Goal: Transaction & Acquisition: Purchase product/service

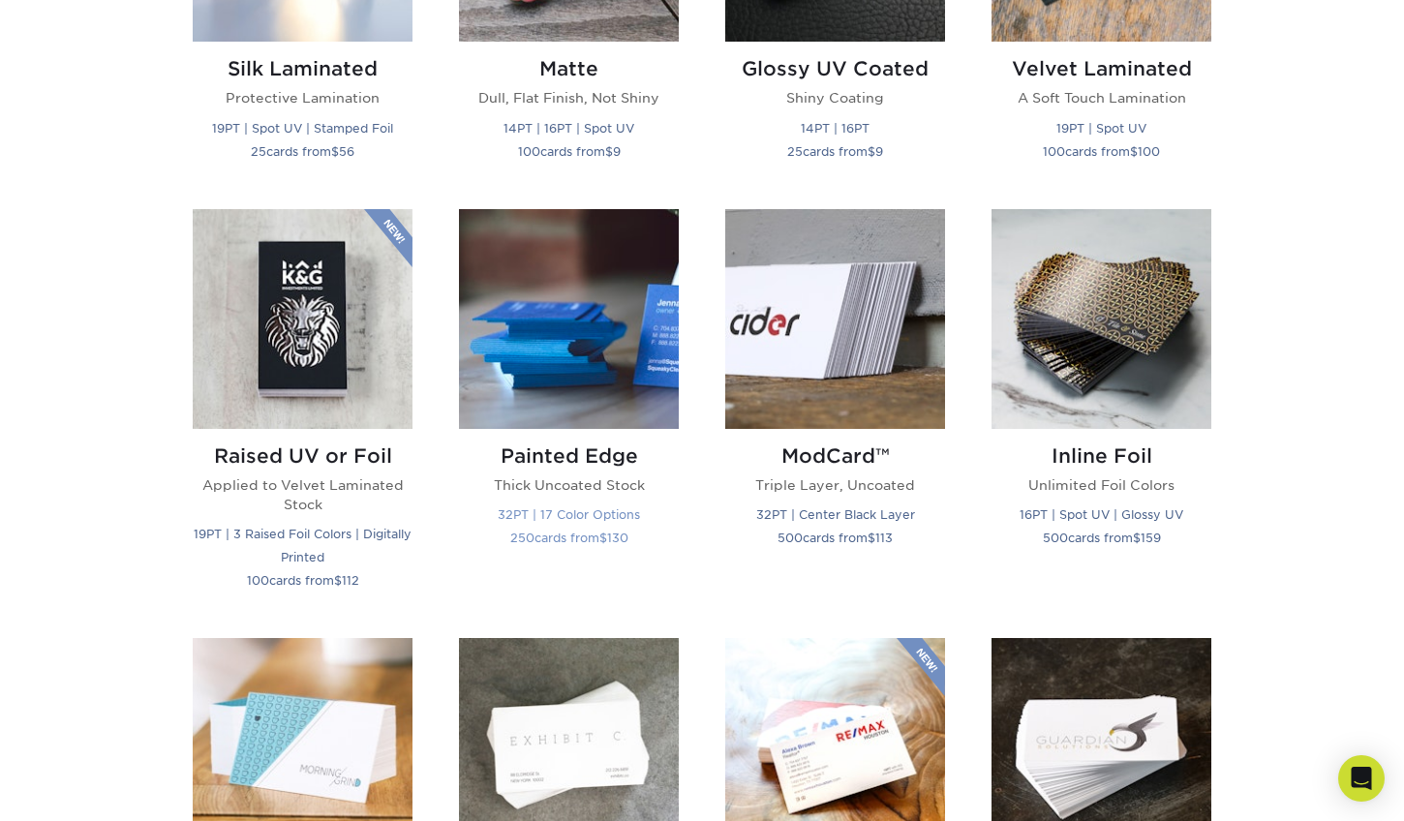
scroll to position [1259, 0]
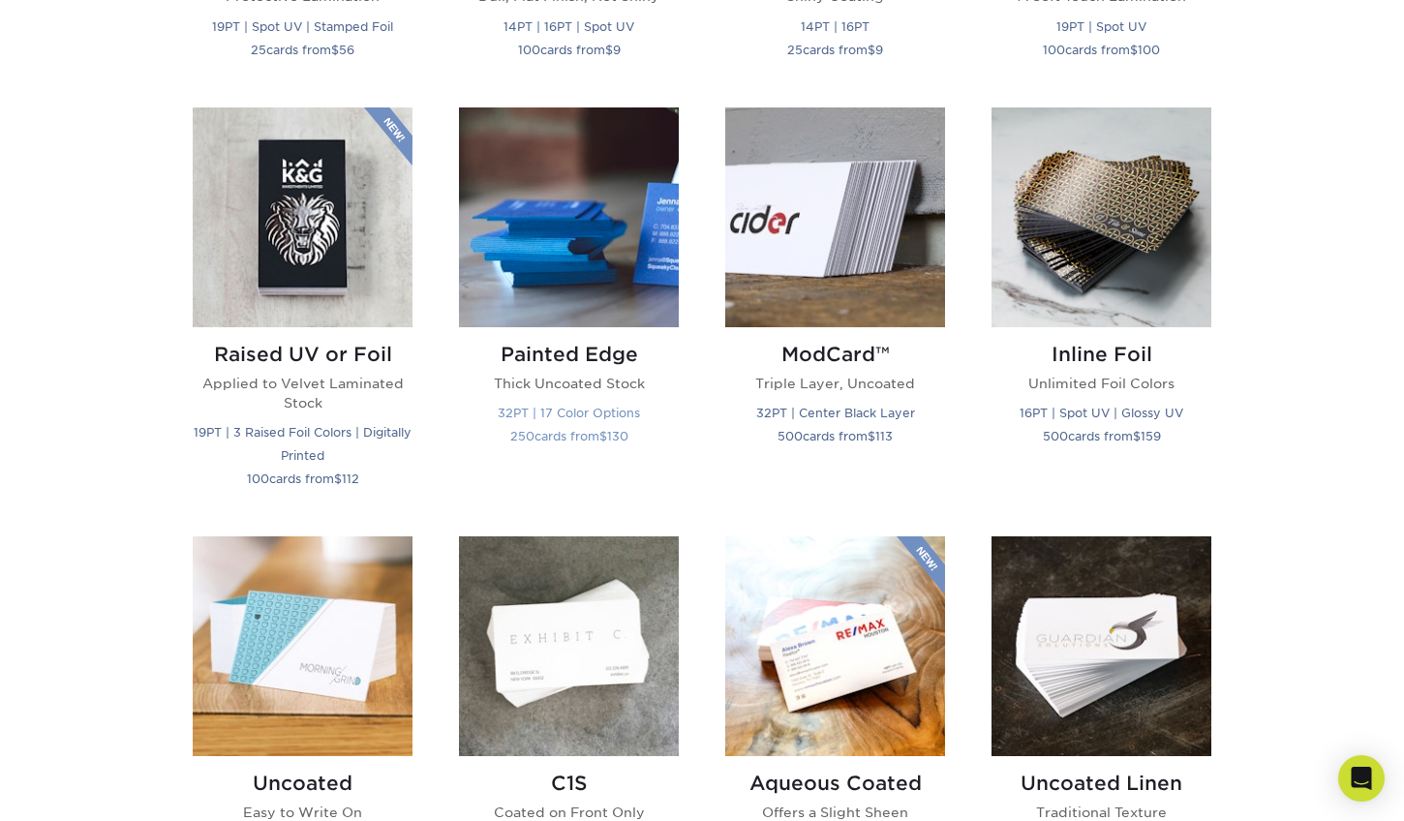
click at [576, 261] on img at bounding box center [569, 217] width 220 height 220
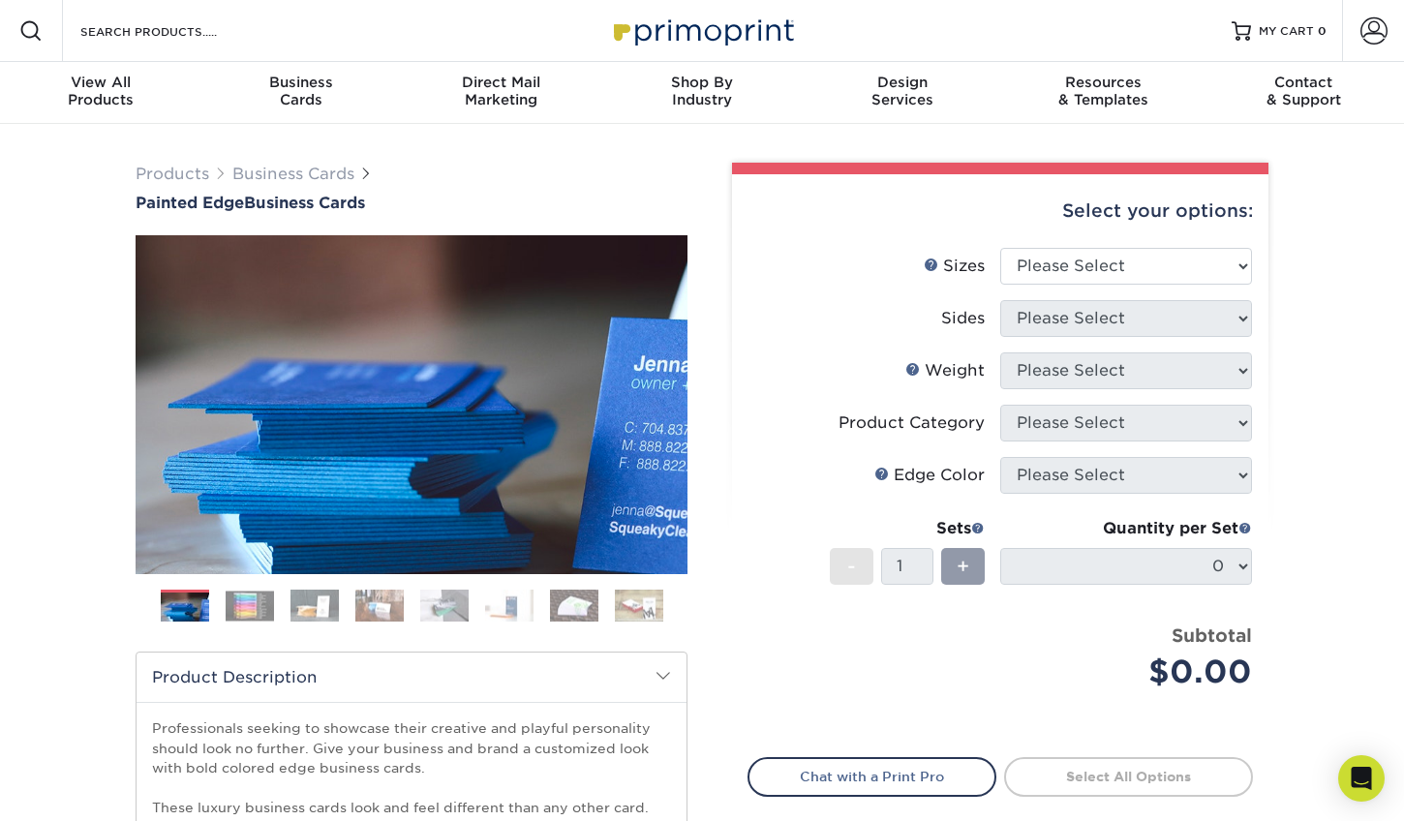
click at [258, 594] on img at bounding box center [250, 606] width 48 height 30
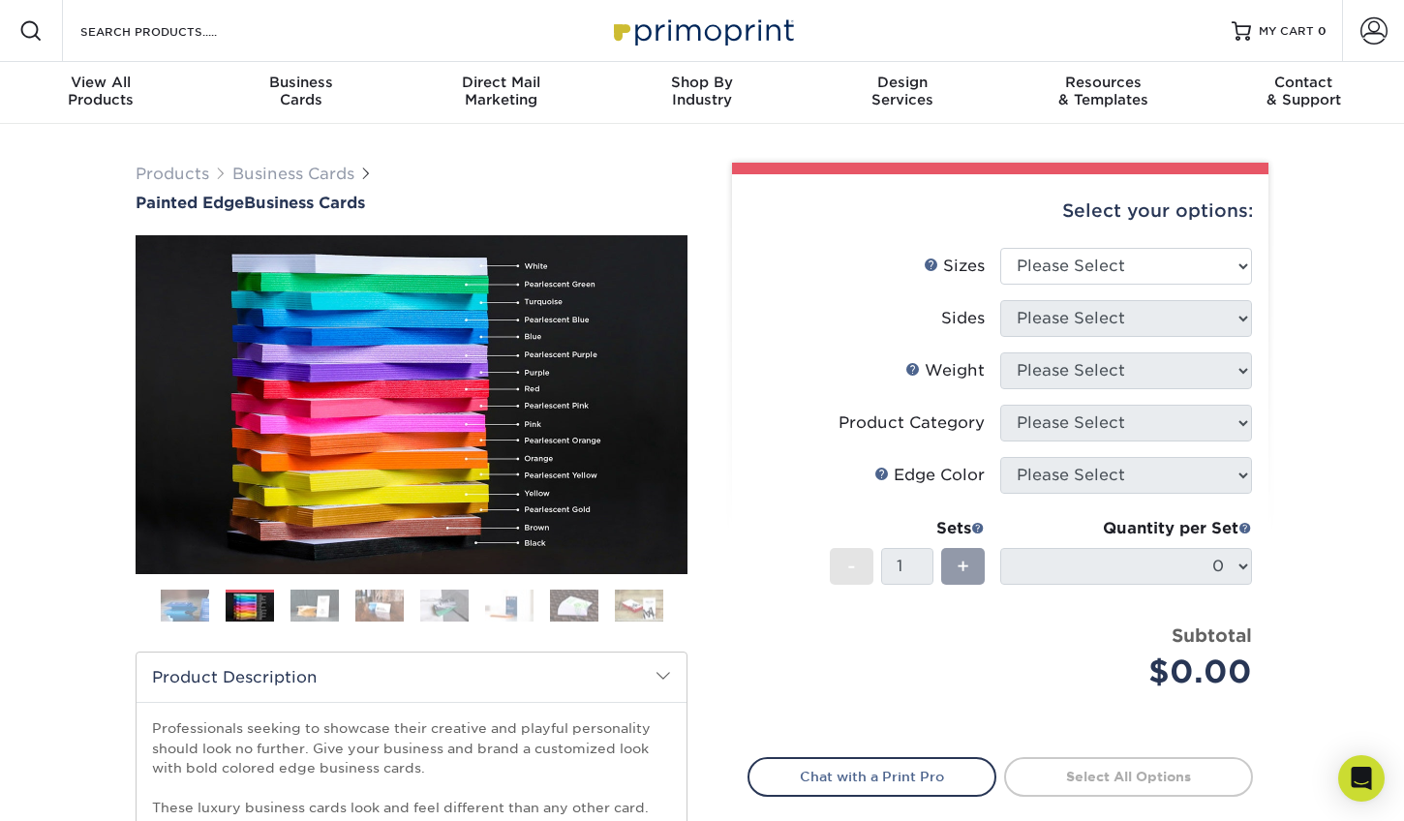
click at [300, 603] on img at bounding box center [315, 606] width 48 height 34
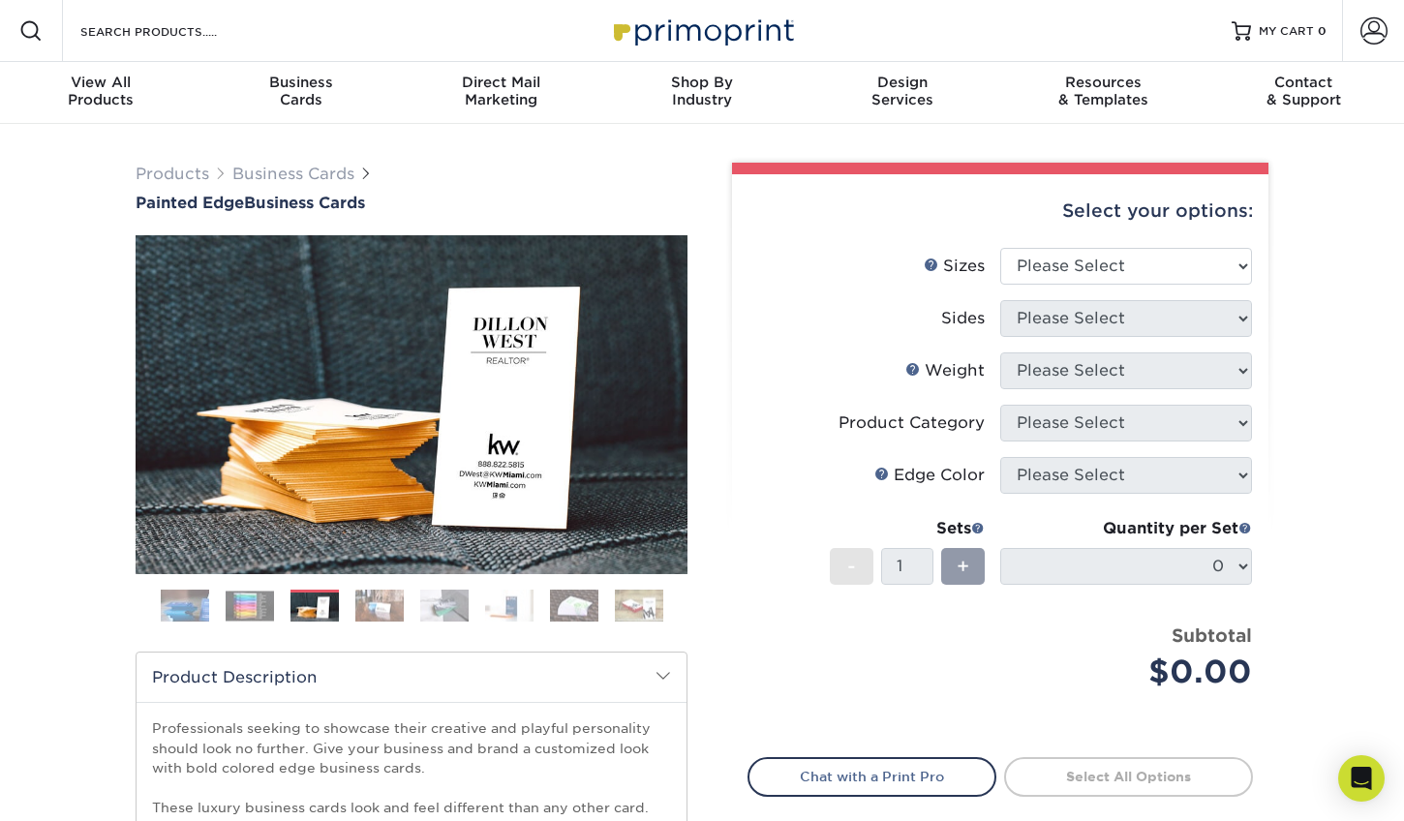
click at [361, 600] on img at bounding box center [379, 606] width 48 height 34
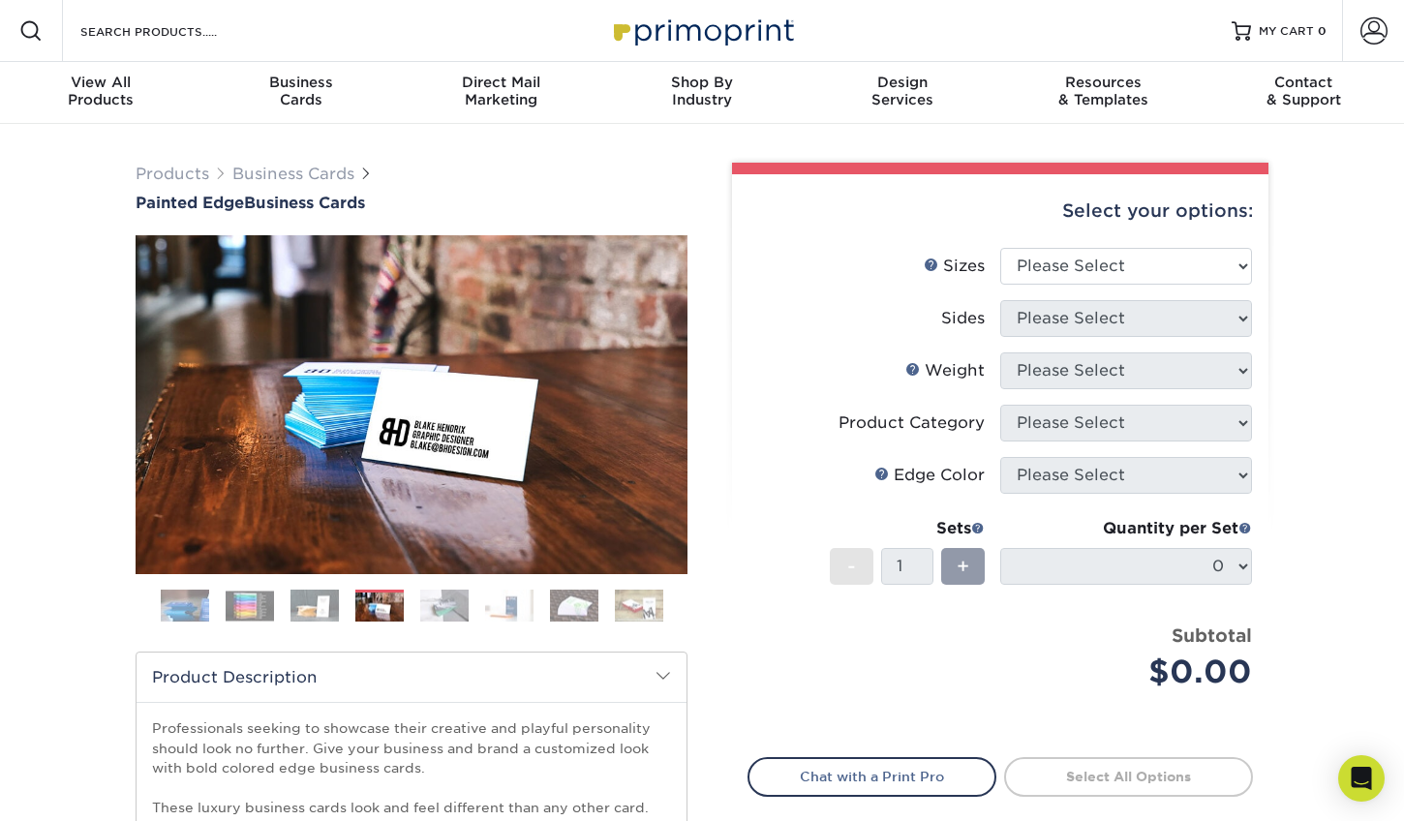
click at [446, 602] on img at bounding box center [444, 606] width 48 height 34
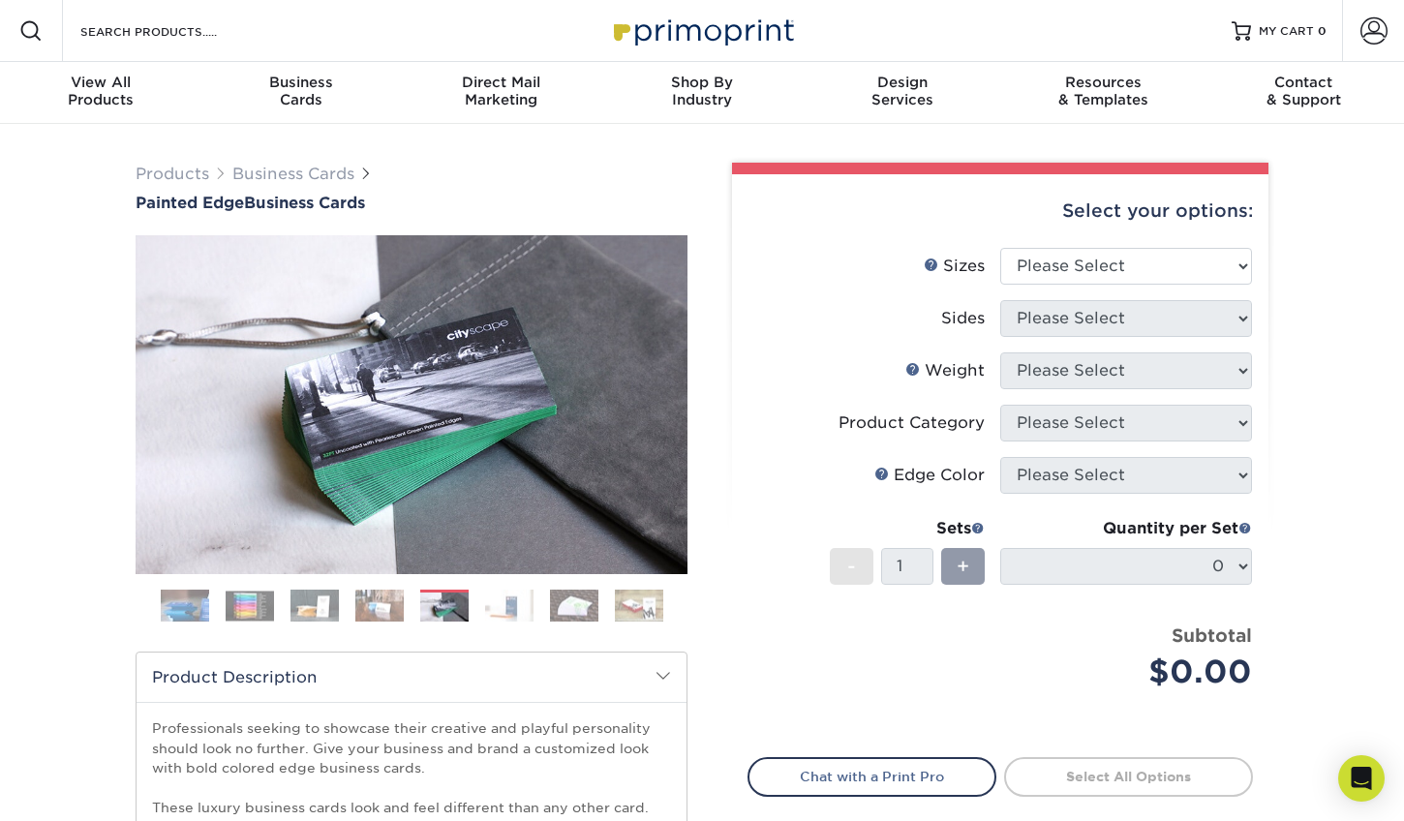
click at [530, 606] on img at bounding box center [509, 606] width 48 height 34
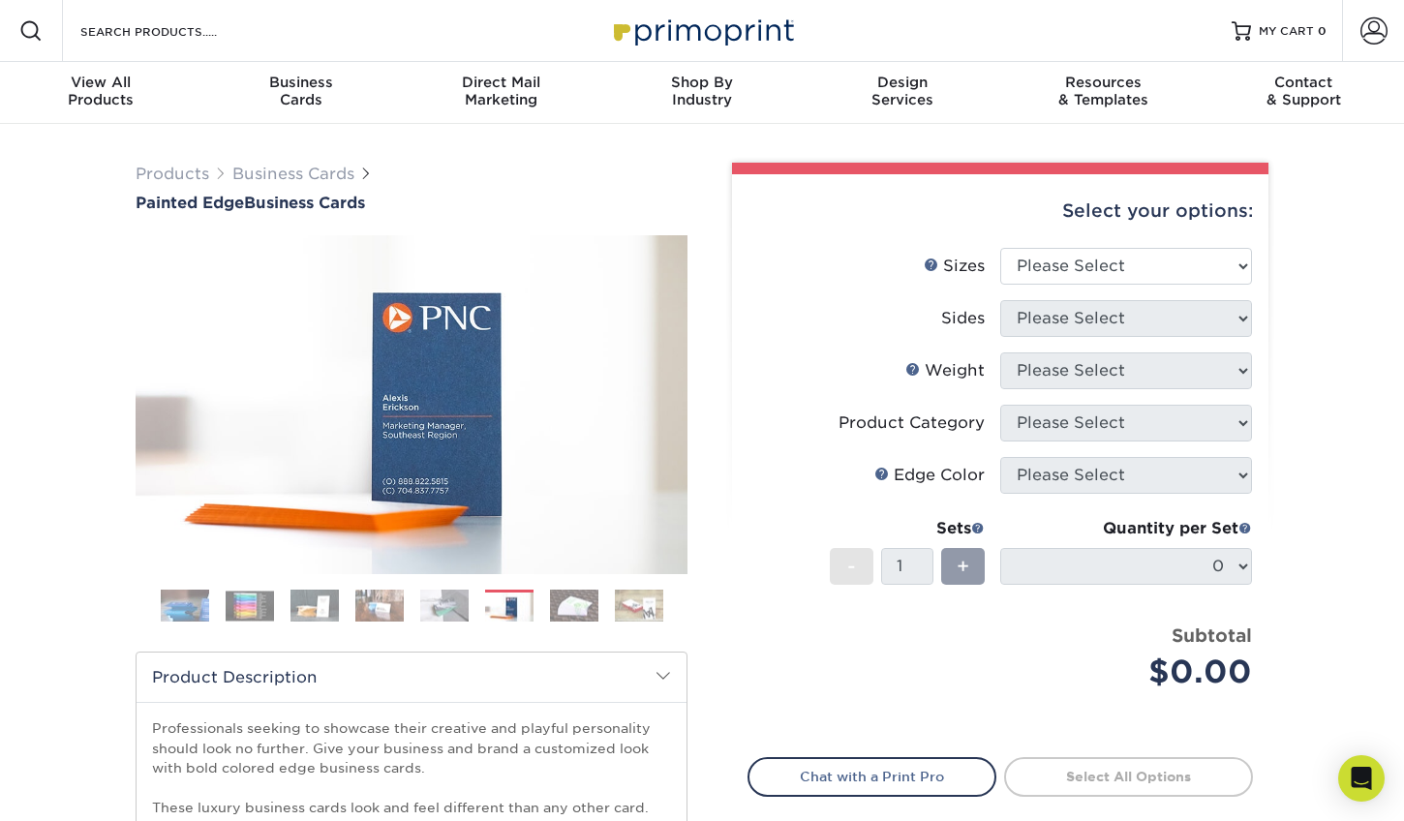
click at [579, 609] on img at bounding box center [574, 606] width 48 height 34
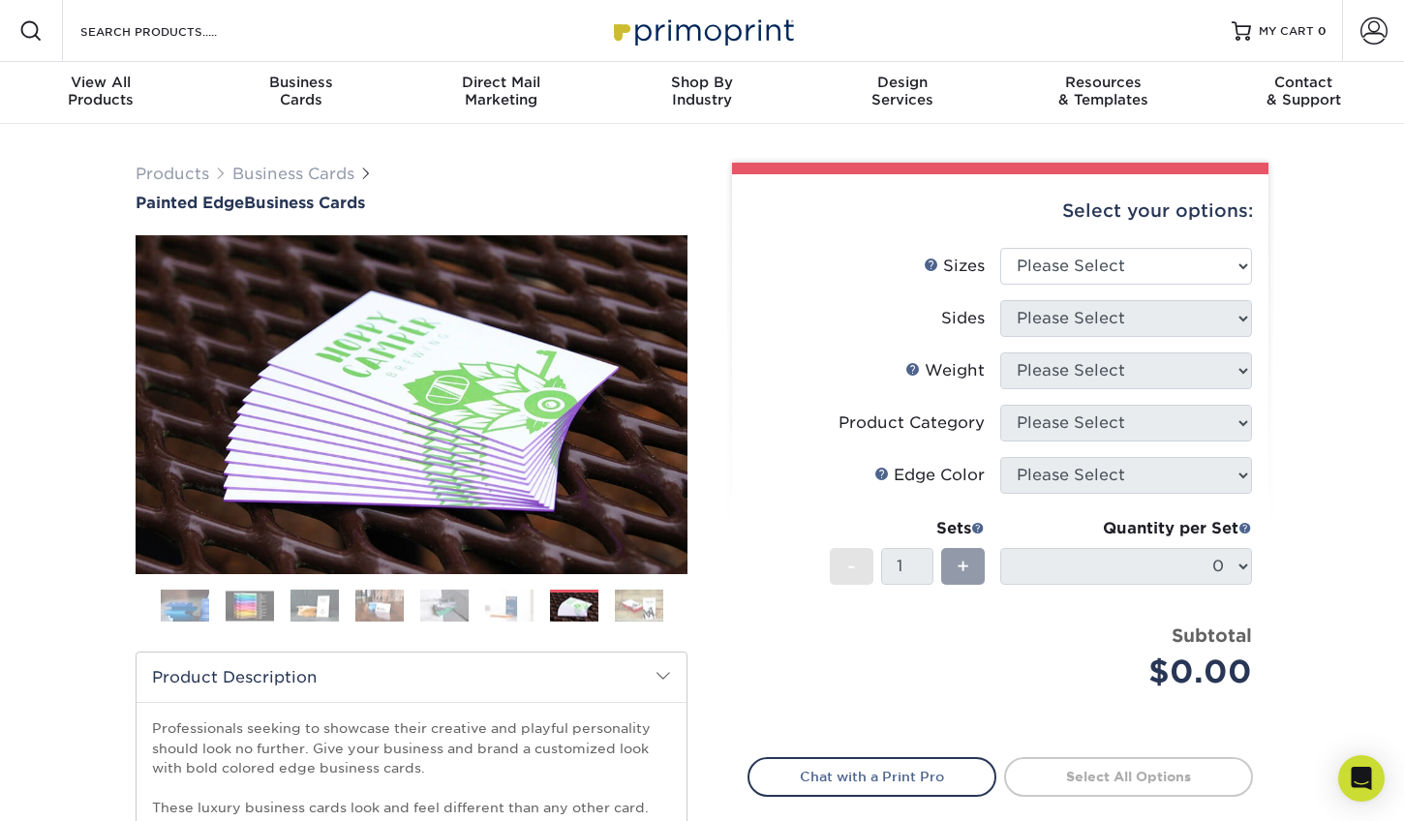
click at [649, 609] on img at bounding box center [639, 606] width 48 height 34
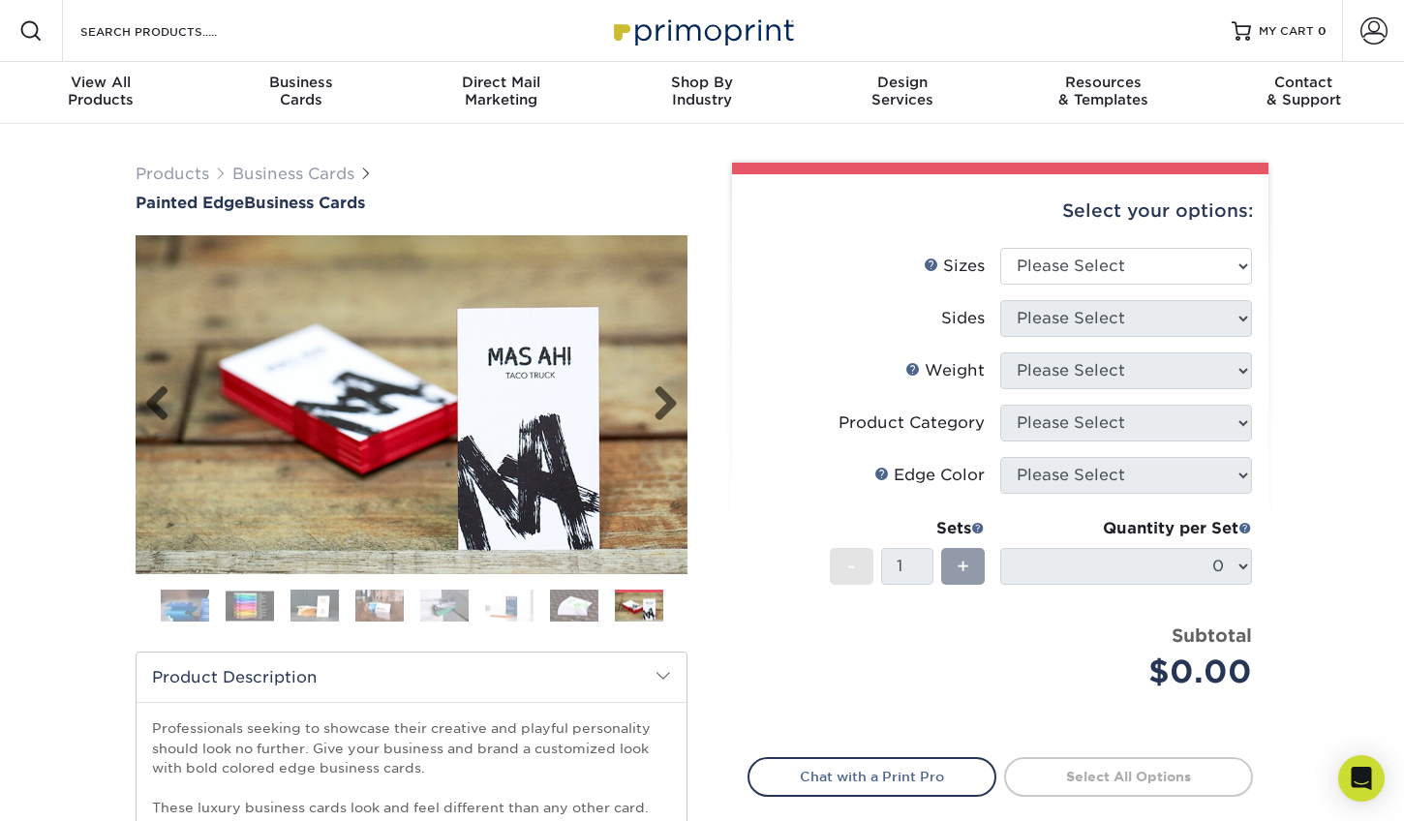
click at [556, 444] on img at bounding box center [412, 405] width 552 height 382
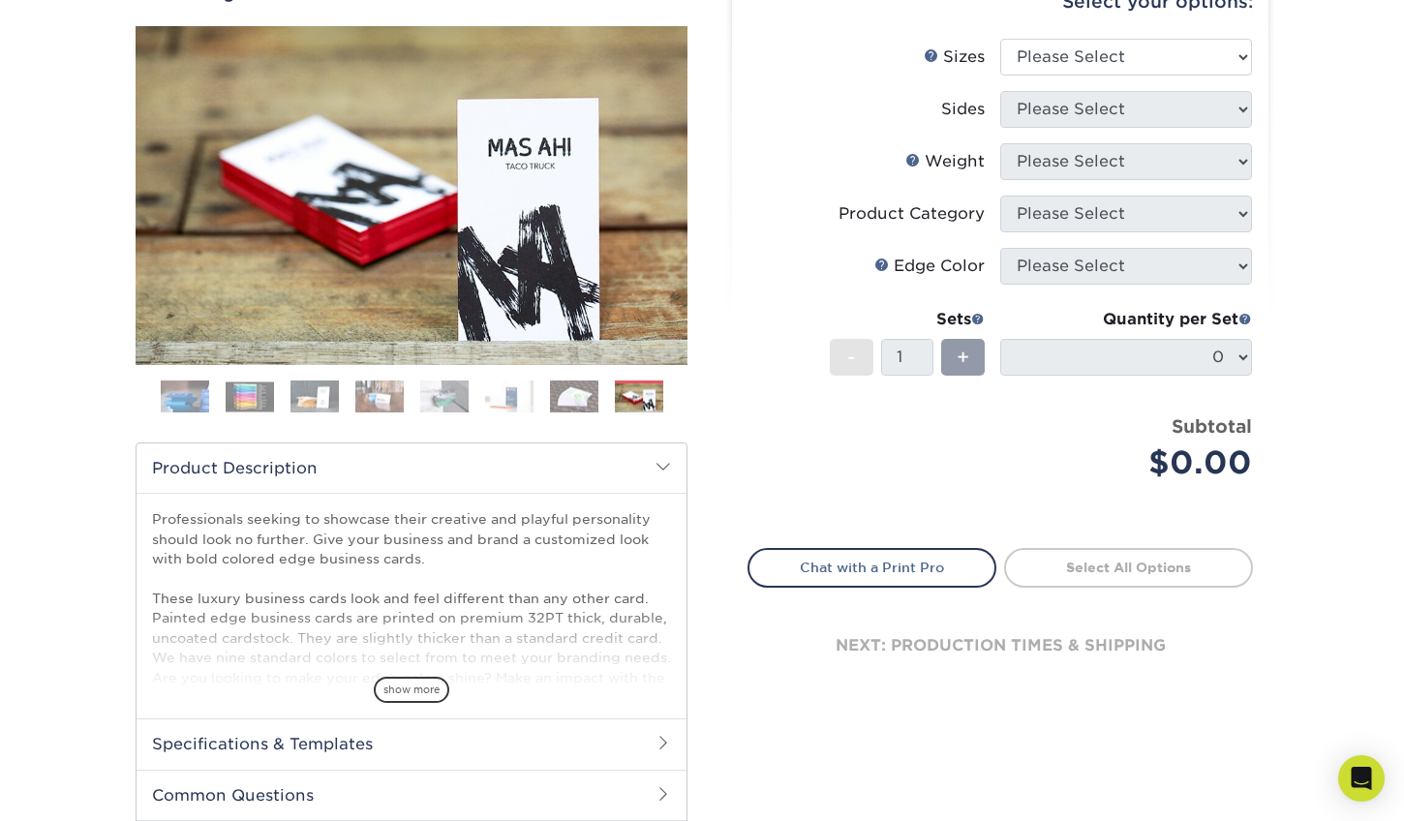
scroll to position [194, 0]
